Goal: Use online tool/utility: Utilize a website feature to perform a specific function

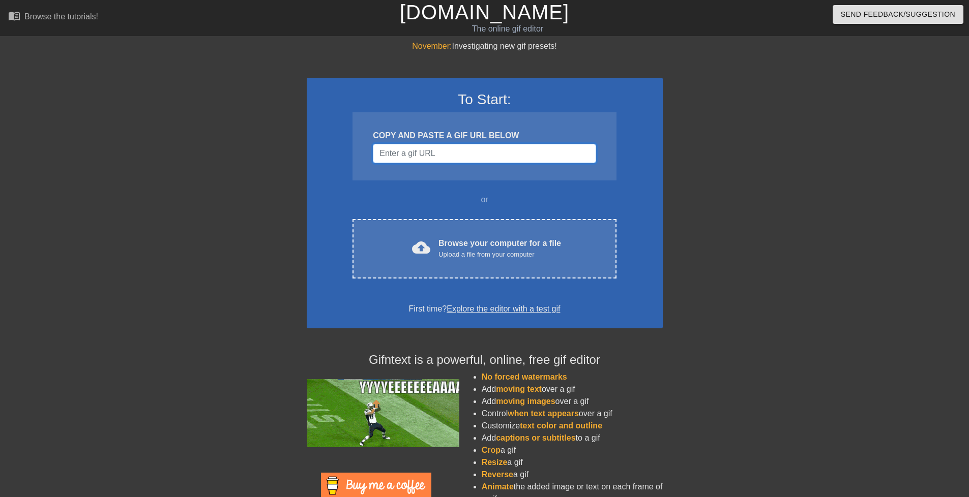
click at [388, 154] on input "Username" at bounding box center [484, 153] width 223 height 19
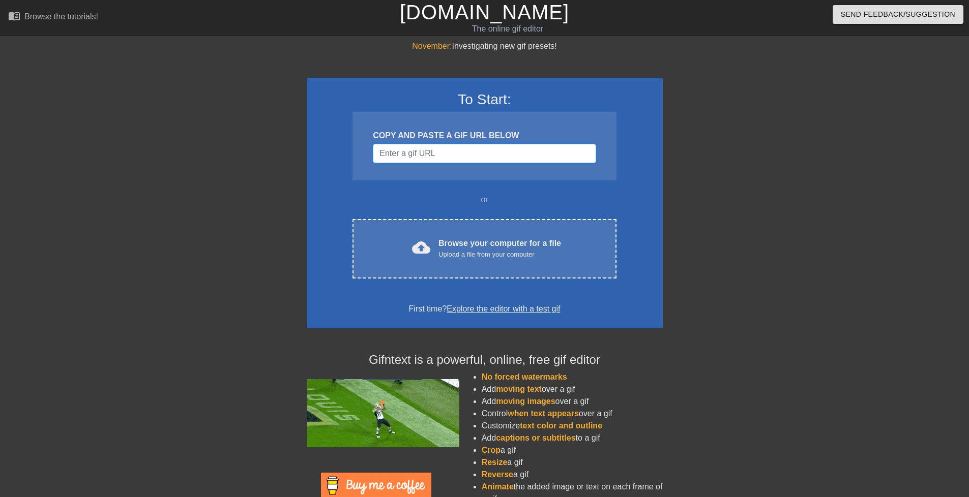
paste input "[URL][DOMAIN_NAME][DATE]"
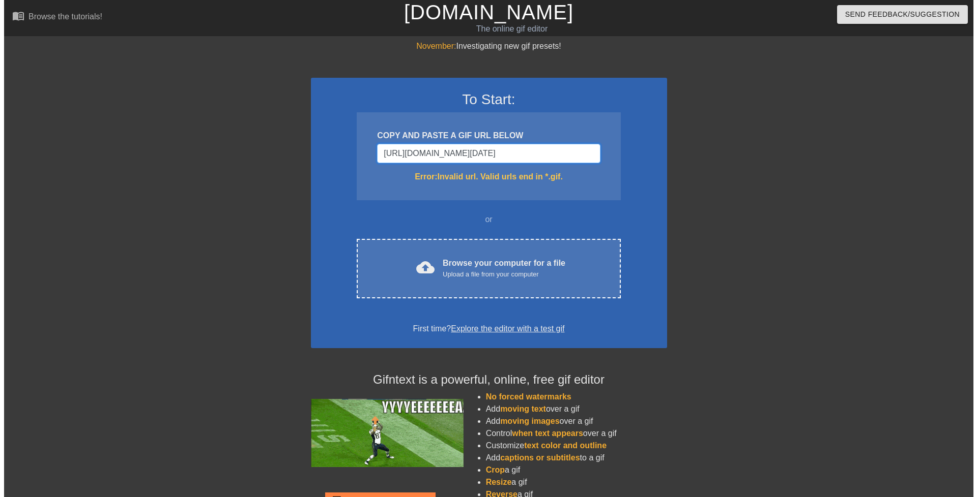
scroll to position [0, 159]
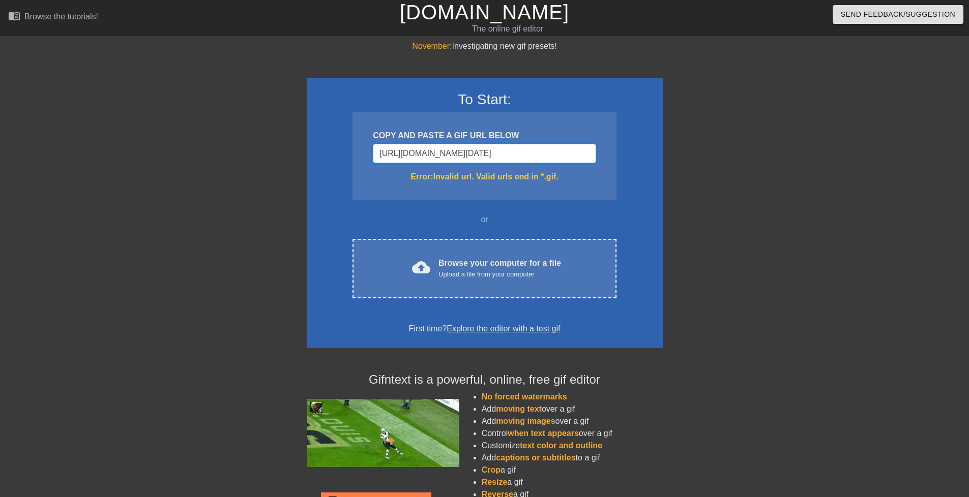
type input "[URL][DOMAIN_NAME][DOMAIN_NAME][DATE]"
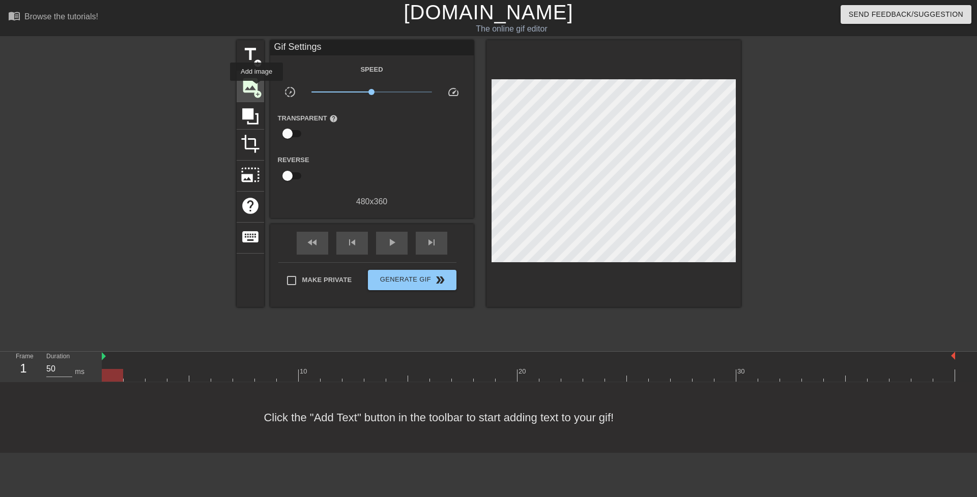
click at [256, 88] on span "image" at bounding box center [250, 85] width 19 height 19
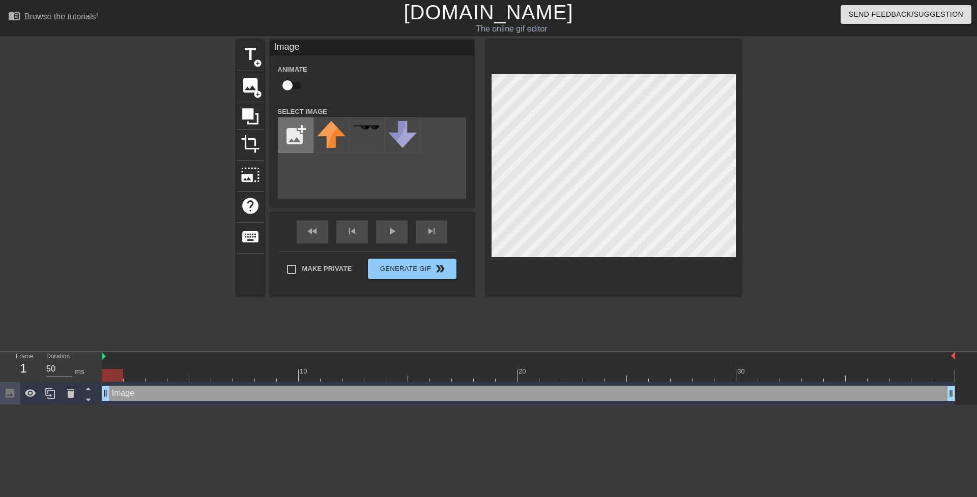
click at [298, 135] on input "file" at bounding box center [295, 135] width 35 height 35
type input "C:\fakepath\1000016427.jpg"
click at [326, 143] on img at bounding box center [331, 136] width 28 height 31
click at [287, 82] on input "checkbox" at bounding box center [287, 85] width 58 height 19
checkbox input "true"
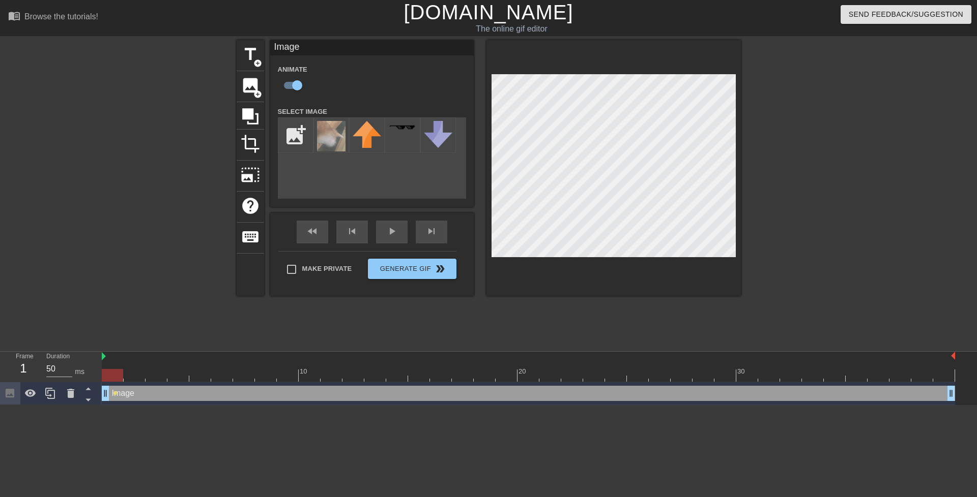
drag, startPoint x: 122, startPoint y: 376, endPoint x: 115, endPoint y: 372, distance: 7.3
click at [115, 372] on div at bounding box center [112, 375] width 21 height 13
click at [120, 394] on div "Image drag_handle drag_handle" at bounding box center [528, 393] width 853 height 15
click at [398, 233] on div "play_arrow" at bounding box center [392, 232] width 32 height 23
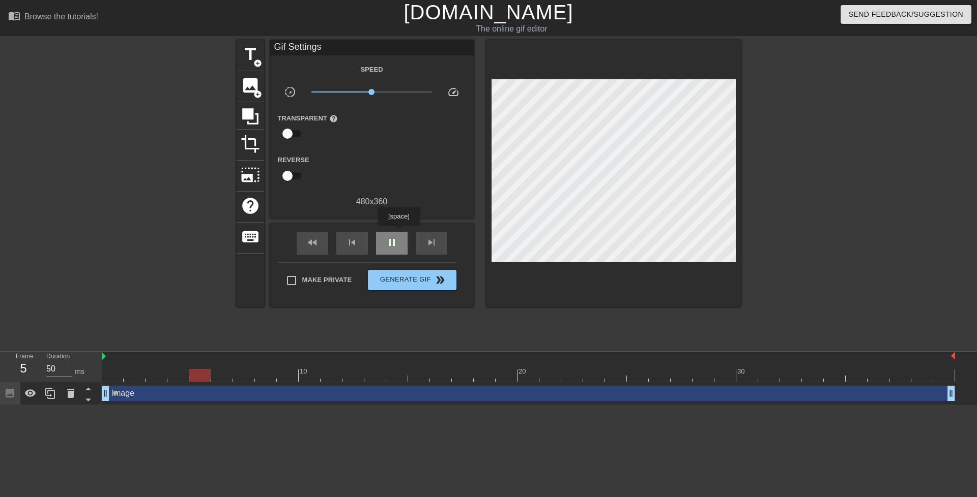
click at [398, 233] on div "pause" at bounding box center [392, 243] width 32 height 23
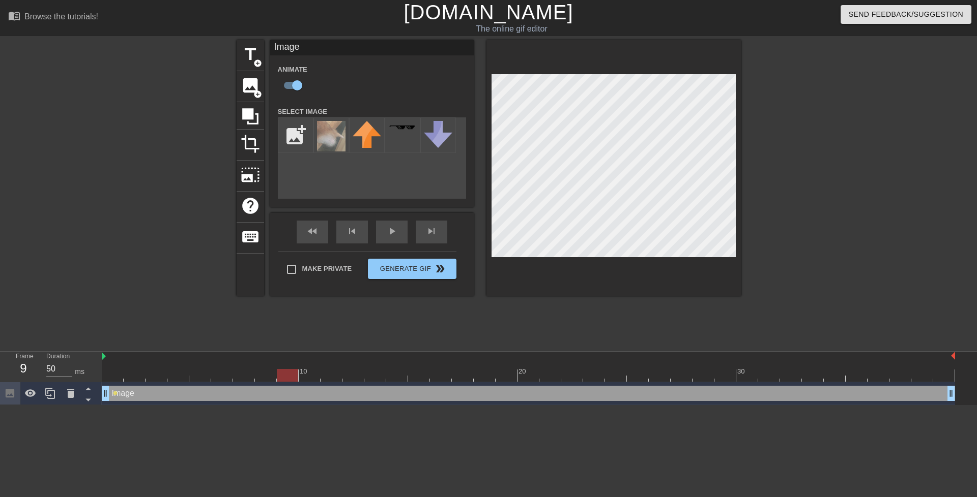
drag, startPoint x: 480, startPoint y: 173, endPoint x: 825, endPoint y: 124, distance: 348.4
click at [825, 124] on div at bounding box center [829, 192] width 153 height 305
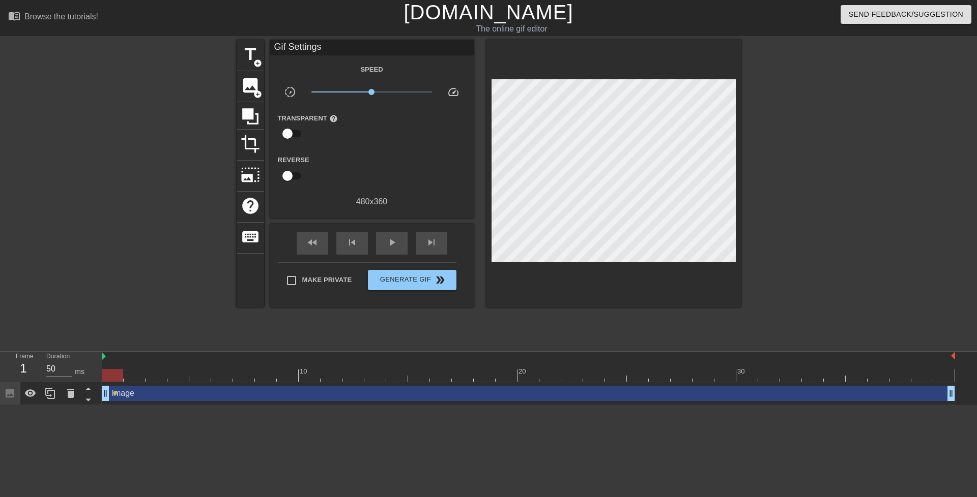
drag, startPoint x: 284, startPoint y: 378, endPoint x: 105, endPoint y: 369, distance: 179.3
click at [105, 369] on div "10 20 30" at bounding box center [528, 367] width 853 height 30
drag, startPoint x: 110, startPoint y: 375, endPoint x: 556, endPoint y: 364, distance: 446.2
click at [556, 364] on div "10 20 30" at bounding box center [528, 367] width 853 height 30
click at [384, 225] on div "fast_rewind skip_previous play_arrow skip_next" at bounding box center [372, 243] width 166 height 38
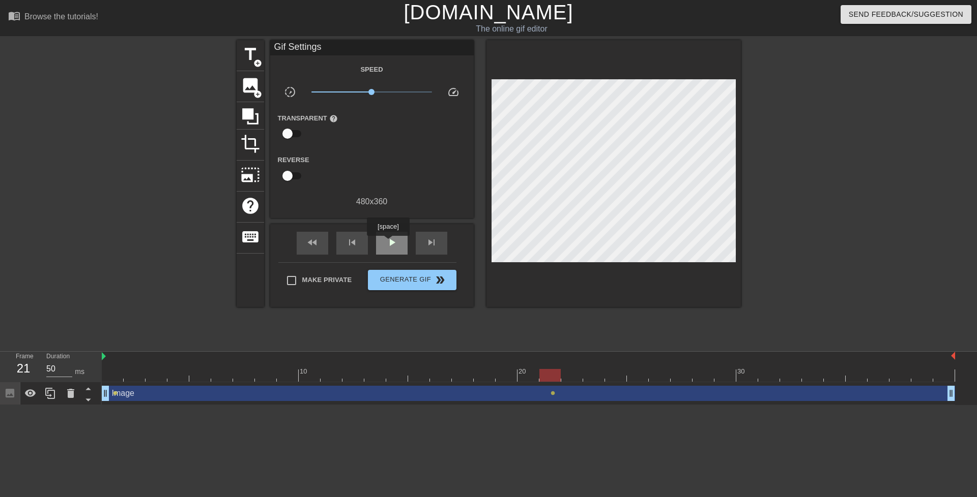
click at [388, 243] on span "play_arrow" at bounding box center [392, 242] width 12 height 12
click at [388, 243] on span "pause" at bounding box center [392, 242] width 12 height 12
click at [403, 279] on span "Generate Gif double_arrow" at bounding box center [412, 280] width 80 height 12
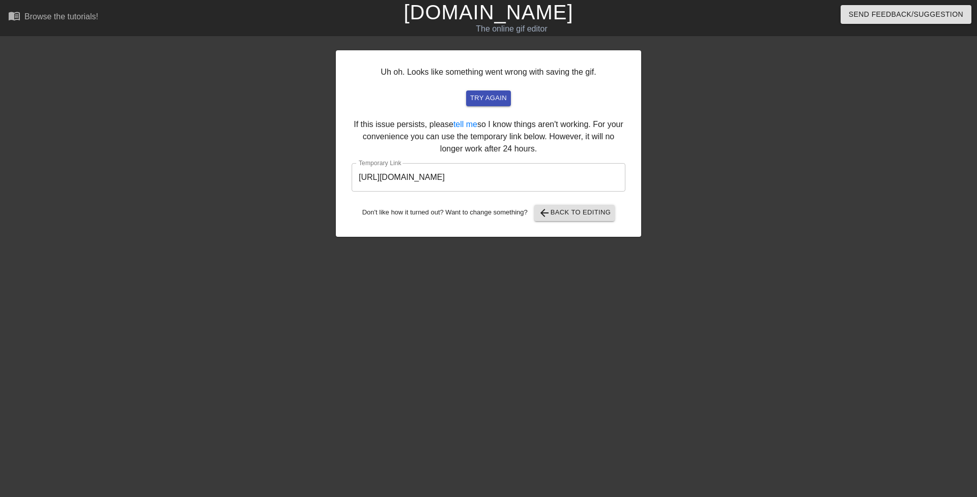
click at [573, 178] on input "[URL][DOMAIN_NAME]" at bounding box center [488, 177] width 274 height 28
drag, startPoint x: 573, startPoint y: 178, endPoint x: 325, endPoint y: 160, distance: 248.3
click at [325, 160] on div "Uh oh. Looks like something went wrong with saving the gif. try again If this i…" at bounding box center [488, 192] width 977 height 305
click at [573, 219] on span "arrow_back Back to Editing" at bounding box center [574, 213] width 73 height 12
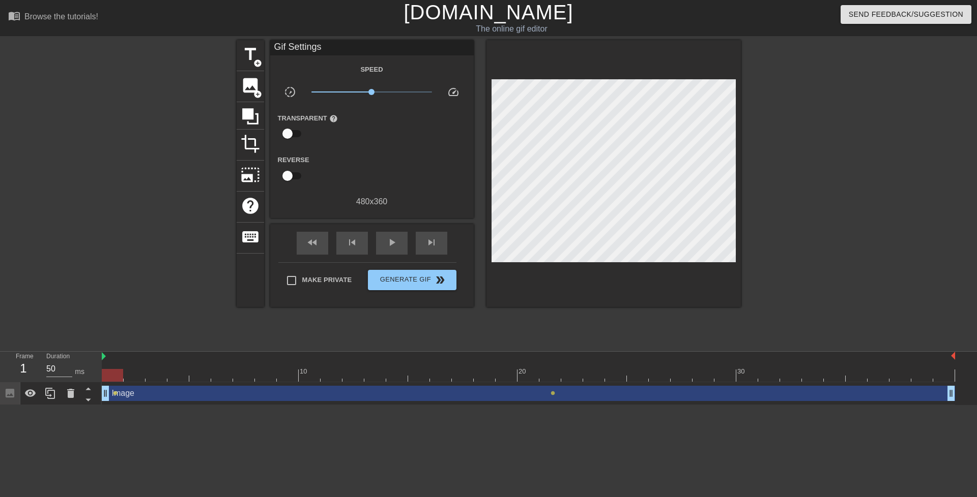
drag, startPoint x: 945, startPoint y: 376, endPoint x: 56, endPoint y: 328, distance: 890.9
click at [56, 328] on div "menu_book Browse the tutorials! [DOMAIN_NAME] The online gif editor Send Feedba…" at bounding box center [488, 202] width 977 height 405
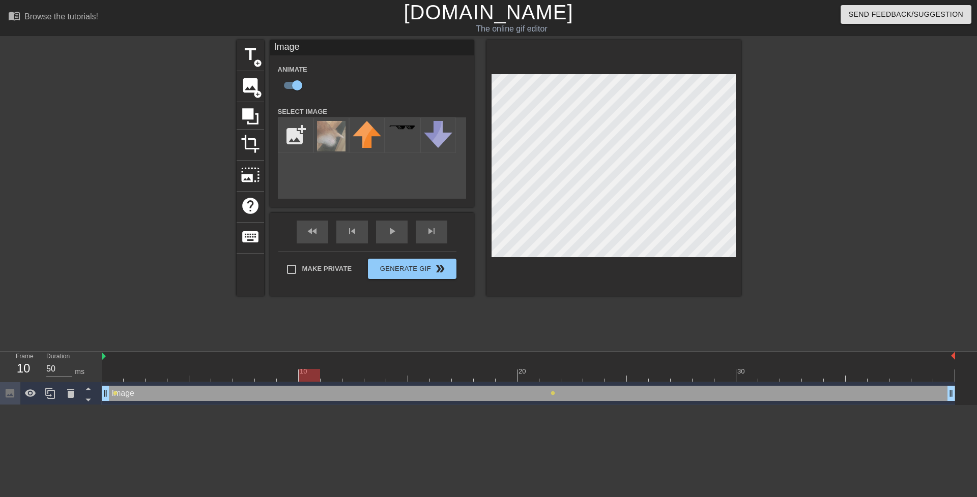
drag, startPoint x: 116, startPoint y: 375, endPoint x: 313, endPoint y: 361, distance: 196.9
click at [313, 361] on div "10 20 30" at bounding box center [528, 367] width 853 height 30
drag, startPoint x: 307, startPoint y: 376, endPoint x: 321, endPoint y: 375, distance: 14.8
click at [321, 375] on div at bounding box center [330, 375] width 21 height 13
drag, startPoint x: 333, startPoint y: 375, endPoint x: 346, endPoint y: 375, distance: 13.2
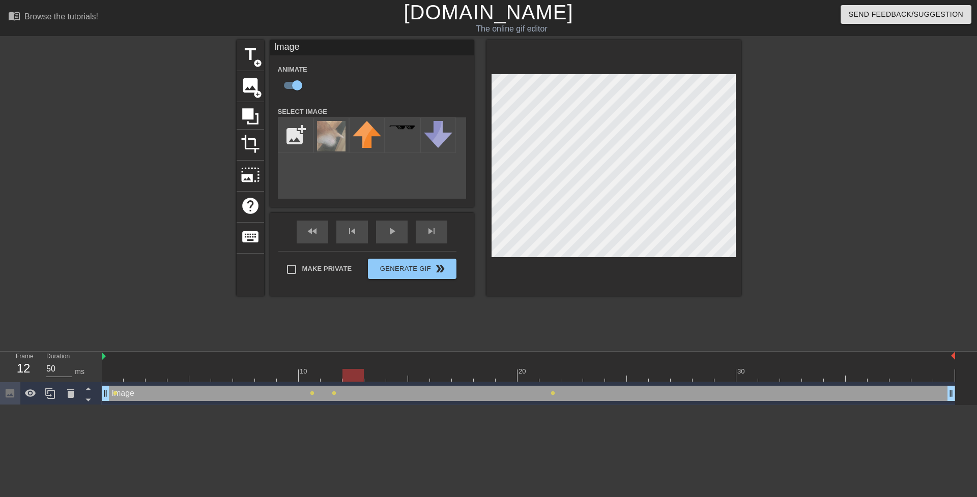
click at [346, 375] on div at bounding box center [352, 375] width 21 height 13
drag, startPoint x: 352, startPoint y: 375, endPoint x: 374, endPoint y: 372, distance: 22.0
click at [374, 372] on div at bounding box center [374, 375] width 21 height 13
drag, startPoint x: 373, startPoint y: 373, endPoint x: 386, endPoint y: 373, distance: 12.7
click at [386, 373] on div at bounding box center [396, 375] width 21 height 13
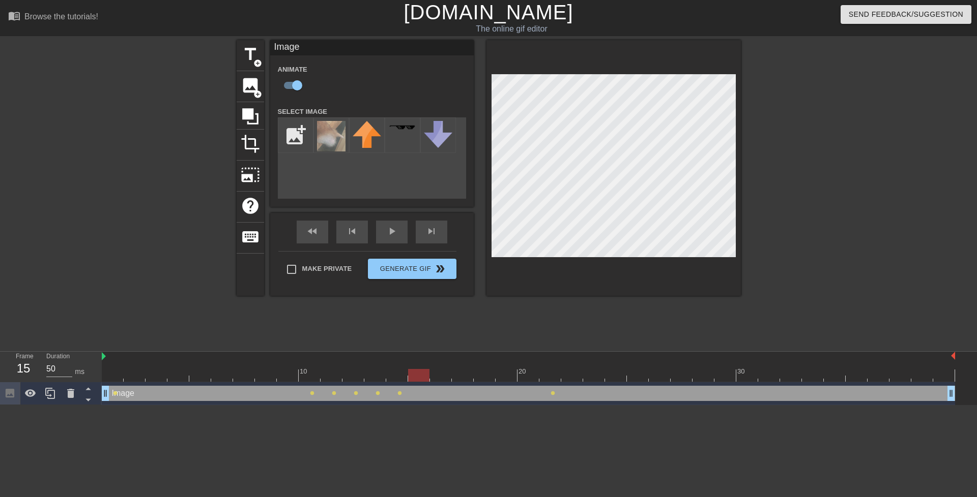
drag, startPoint x: 398, startPoint y: 376, endPoint x: 411, endPoint y: 372, distance: 14.2
click at [411, 372] on div at bounding box center [418, 375] width 21 height 13
drag, startPoint x: 419, startPoint y: 375, endPoint x: 443, endPoint y: 371, distance: 24.2
click at [443, 371] on div at bounding box center [440, 375] width 21 height 13
drag, startPoint x: 442, startPoint y: 375, endPoint x: 466, endPoint y: 366, distance: 26.1
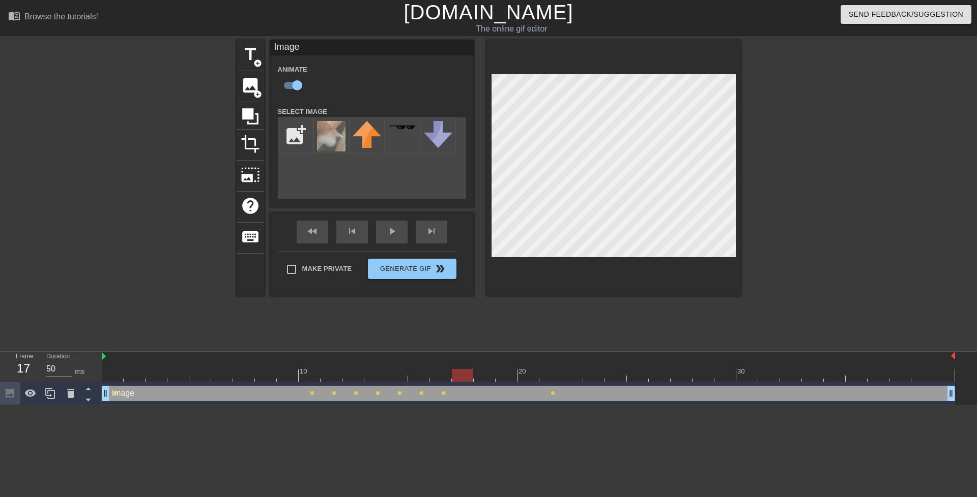
click at [466, 366] on div "10 20 30" at bounding box center [528, 367] width 853 height 30
drag, startPoint x: 462, startPoint y: 374, endPoint x: 478, endPoint y: 372, distance: 15.4
click at [478, 372] on div at bounding box center [484, 375] width 21 height 13
drag, startPoint x: 485, startPoint y: 375, endPoint x: 499, endPoint y: 374, distance: 14.3
click at [499, 374] on div at bounding box center [505, 375] width 21 height 13
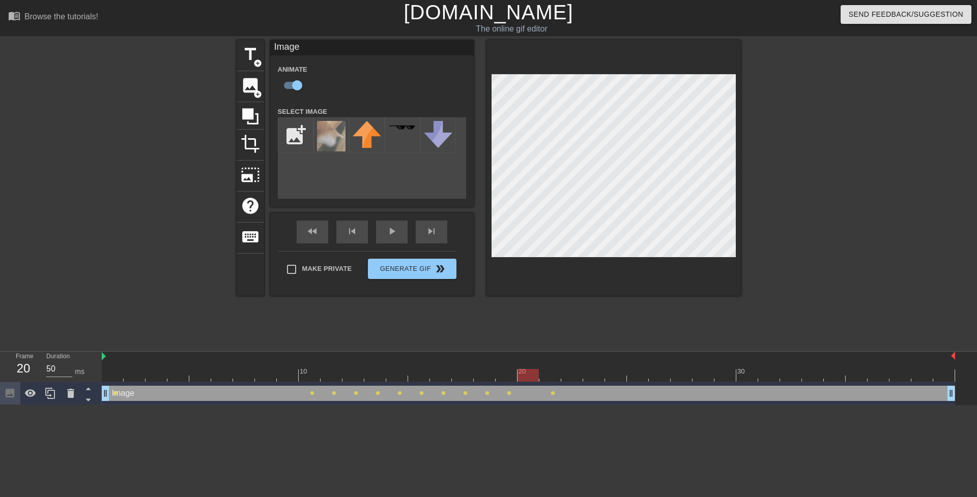
drag, startPoint x: 506, startPoint y: 380, endPoint x: 526, endPoint y: 373, distance: 21.1
click at [526, 373] on div at bounding box center [527, 375] width 21 height 13
drag, startPoint x: 535, startPoint y: 375, endPoint x: 119, endPoint y: 378, distance: 415.5
click at [119, 378] on div at bounding box center [112, 375] width 21 height 13
click at [386, 225] on div "fast_rewind skip_previous play_arrow skip_next" at bounding box center [372, 232] width 166 height 38
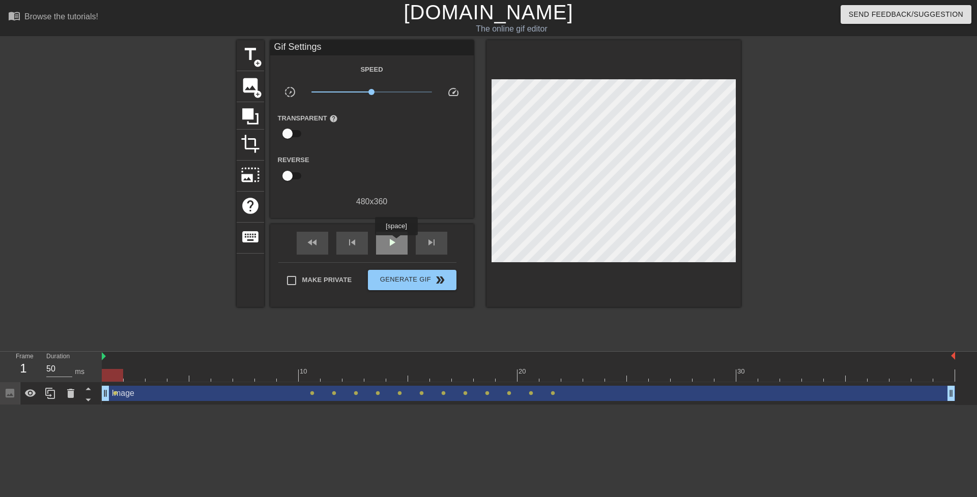
click at [396, 243] on span "play_arrow" at bounding box center [392, 242] width 12 height 12
click at [420, 286] on button "Generate Gif double_arrow" at bounding box center [412, 280] width 88 height 20
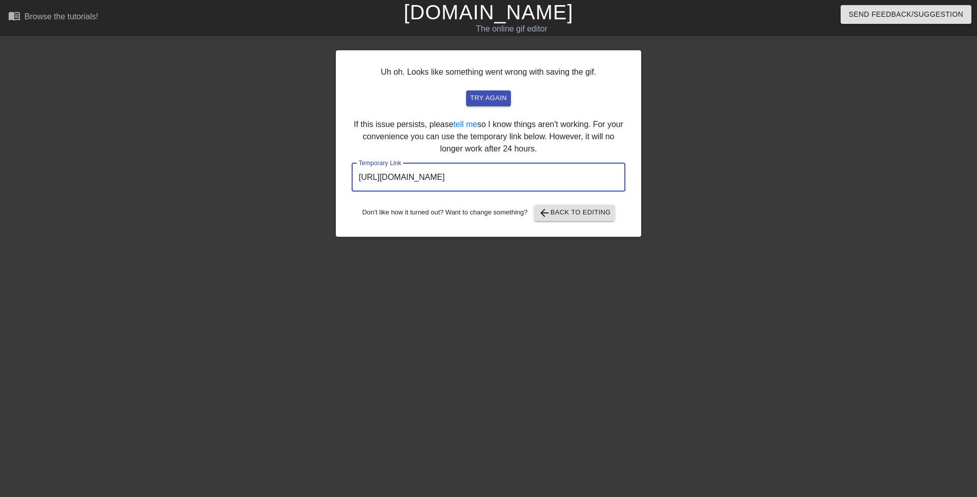
click at [574, 181] on input "[URL][DOMAIN_NAME]" at bounding box center [488, 177] width 274 height 28
drag, startPoint x: 575, startPoint y: 181, endPoint x: 309, endPoint y: 169, distance: 266.3
click at [309, 169] on div "Uh oh. Looks like something went wrong with saving the gif. try again If this i…" at bounding box center [488, 192] width 977 height 305
